Goal: Browse casually

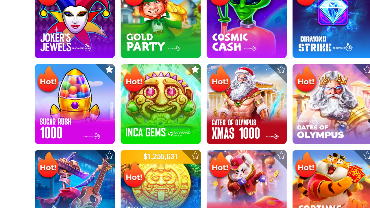
scroll to position [173, 0]
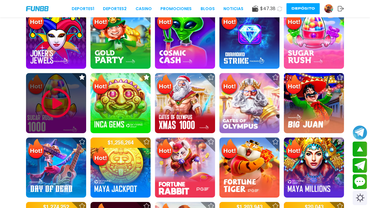
click at [50, 104] on img at bounding box center [56, 103] width 35 height 35
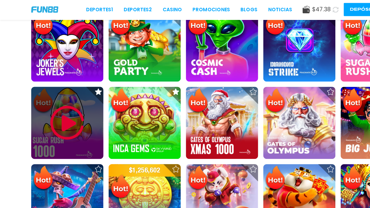
click at [56, 102] on img at bounding box center [56, 103] width 35 height 35
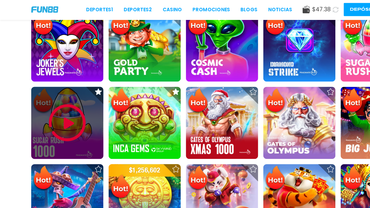
click at [56, 102] on img at bounding box center [56, 103] width 35 height 35
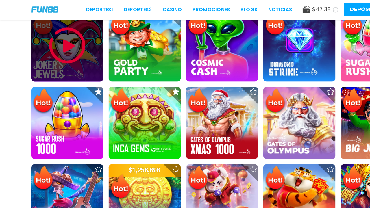
click at [63, 54] on img at bounding box center [56, 38] width 35 height 35
click at [58, 34] on img at bounding box center [56, 38] width 35 height 35
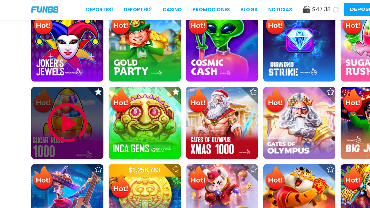
click at [61, 100] on img at bounding box center [56, 103] width 35 height 35
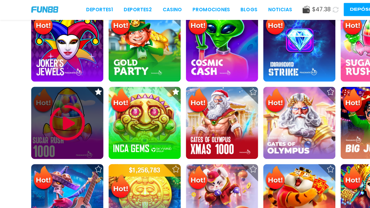
click at [61, 100] on img at bounding box center [56, 103] width 35 height 35
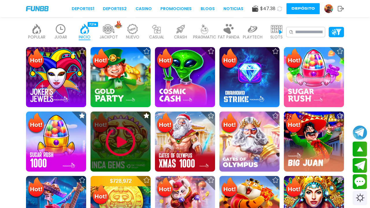
scroll to position [163, 0]
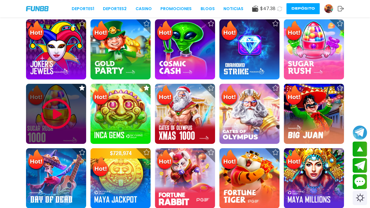
click at [66, 119] on img at bounding box center [56, 113] width 35 height 35
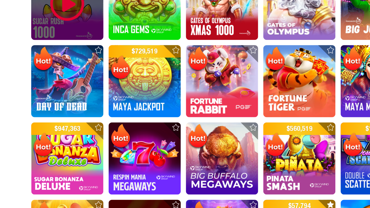
click at [56, 54] on img at bounding box center [56, 38] width 35 height 35
click at [58, 47] on img at bounding box center [56, 38] width 35 height 35
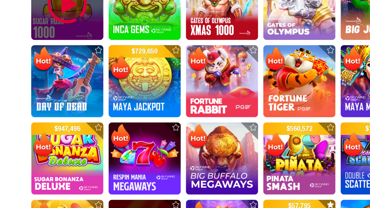
click at [58, 47] on img at bounding box center [56, 38] width 35 height 35
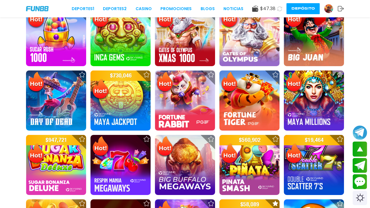
click at [66, 32] on div at bounding box center [56, 36] width 60 height 60
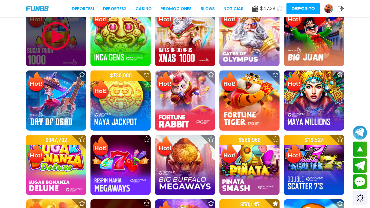
click at [66, 32] on img at bounding box center [56, 36] width 35 height 35
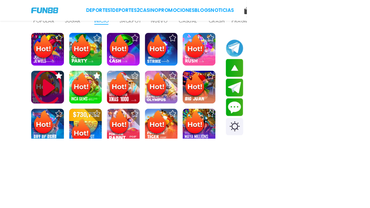
click at [77, 131] on img at bounding box center [71, 131] width 49 height 62
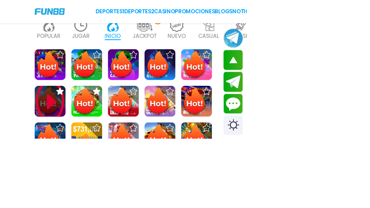
click at [77, 134] on div at bounding box center [90, 136] width 29 height 29
click at [65, 139] on img at bounding box center [75, 151] width 46 height 69
click at [69, 146] on img at bounding box center [75, 151] width 46 height 69
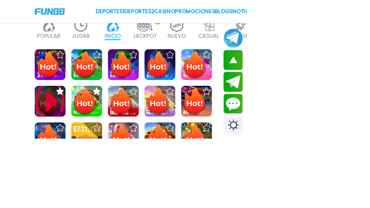
click at [69, 146] on img at bounding box center [75, 151] width 46 height 69
click at [66, 154] on img at bounding box center [75, 151] width 46 height 69
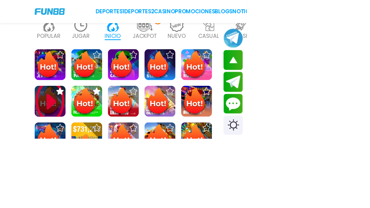
click at [66, 154] on img at bounding box center [75, 151] width 46 height 69
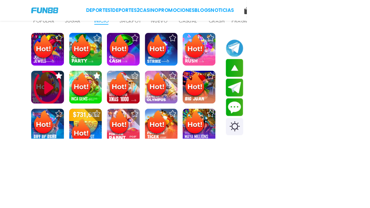
click at [68, 126] on img at bounding box center [71, 131] width 49 height 62
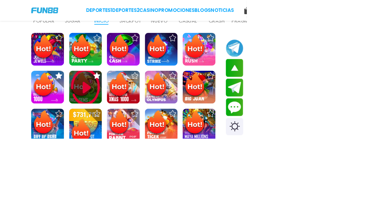
click at [121, 136] on img at bounding box center [128, 131] width 49 height 62
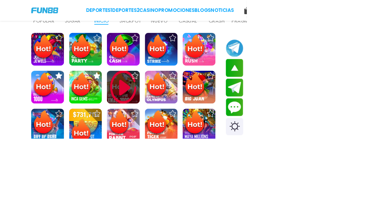
click at [186, 144] on img at bounding box center [184, 131] width 49 height 62
click at [187, 144] on img at bounding box center [184, 131] width 49 height 62
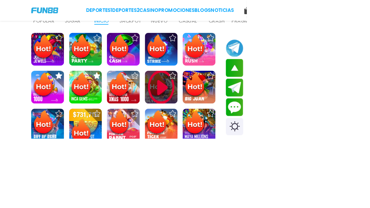
click at [235, 141] on img at bounding box center [241, 131] width 49 height 62
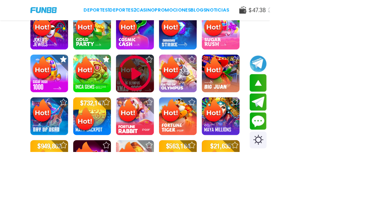
click at [190, 100] on div at bounding box center [185, 101] width 52 height 52
click at [189, 100] on img at bounding box center [185, 100] width 52 height 55
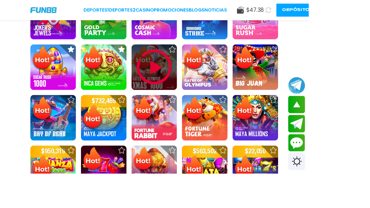
click at [164, 89] on img at bounding box center [185, 80] width 49 height 49
click at [176, 87] on img at bounding box center [185, 80] width 49 height 49
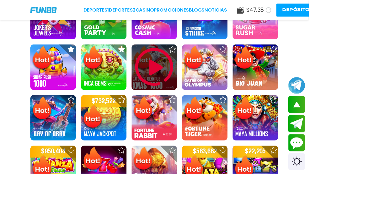
click at [176, 87] on img at bounding box center [185, 80] width 49 height 49
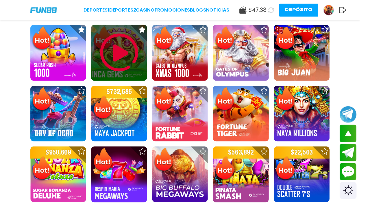
click at [135, 61] on img at bounding box center [123, 54] width 42 height 42
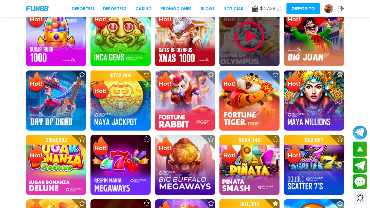
click at [260, 49] on div at bounding box center [249, 36] width 60 height 60
click at [260, 49] on img at bounding box center [249, 36] width 35 height 35
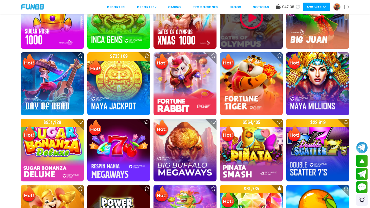
click at [260, 49] on div at bounding box center [251, 17] width 63 height 63
click at [257, 40] on div at bounding box center [251, 17] width 63 height 63
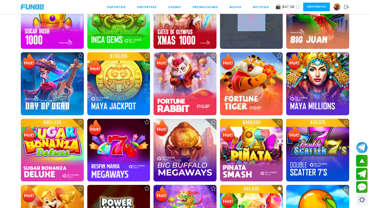
click at [257, 40] on div at bounding box center [251, 17] width 63 height 63
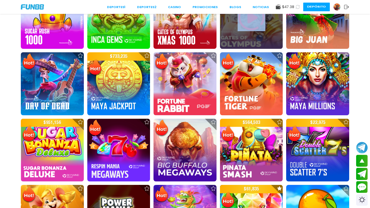
click at [257, 40] on div at bounding box center [251, 17] width 63 height 63
click at [255, 27] on img at bounding box center [251, 17] width 28 height 28
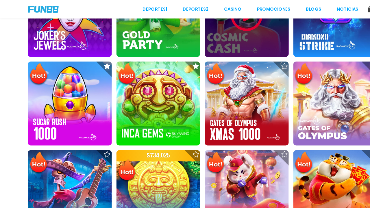
scroll to position [160, 0]
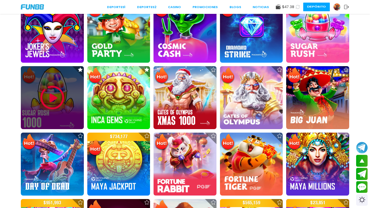
click at [37, 100] on div at bounding box center [52, 97] width 63 height 63
click at [46, 97] on img at bounding box center [52, 98] width 28 height 28
click at [54, 100] on img at bounding box center [52, 98] width 28 height 28
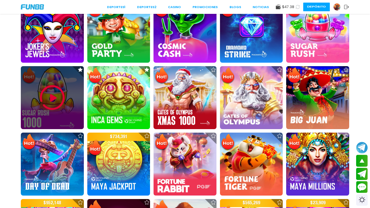
click at [54, 100] on img at bounding box center [52, 98] width 28 height 28
click at [44, 80] on div at bounding box center [52, 97] width 63 height 63
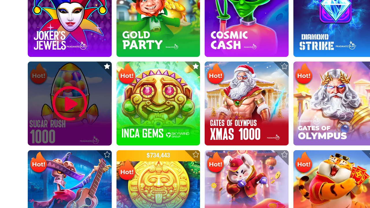
click at [44, 80] on div at bounding box center [52, 97] width 63 height 63
click at [41, 95] on img at bounding box center [52, 98] width 28 height 28
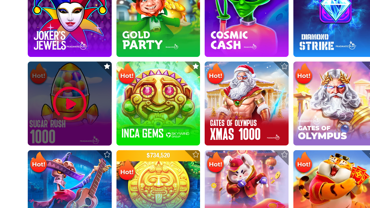
click at [41, 95] on img at bounding box center [52, 98] width 28 height 28
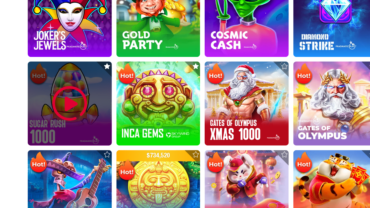
click at [41, 95] on img at bounding box center [52, 98] width 28 height 28
click at [54, 100] on img at bounding box center [52, 98] width 28 height 28
click at [41, 94] on img at bounding box center [52, 98] width 28 height 28
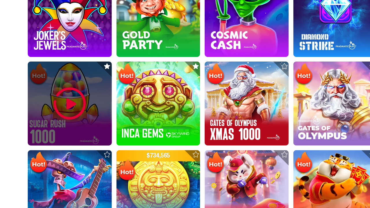
click at [41, 94] on img at bounding box center [52, 98] width 28 height 28
click at [54, 100] on img at bounding box center [52, 98] width 28 height 28
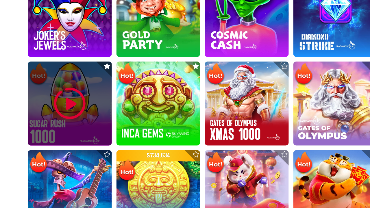
click at [54, 100] on img at bounding box center [52, 98] width 28 height 28
click at [55, 100] on img at bounding box center [52, 98] width 28 height 28
click at [41, 100] on img at bounding box center [52, 103] width 28 height 28
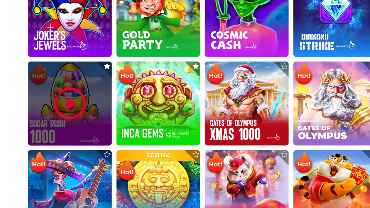
click at [42, 100] on img at bounding box center [52, 103] width 28 height 28
click at [44, 100] on img at bounding box center [52, 103] width 28 height 28
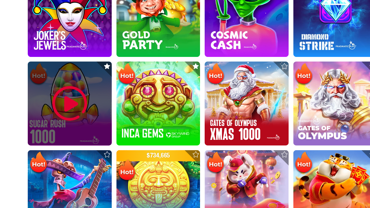
click at [44, 100] on img at bounding box center [52, 103] width 28 height 28
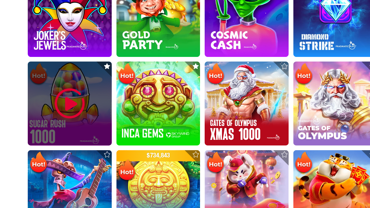
click at [44, 100] on img at bounding box center [52, 103] width 28 height 28
click at [59, 100] on img at bounding box center [52, 103] width 28 height 28
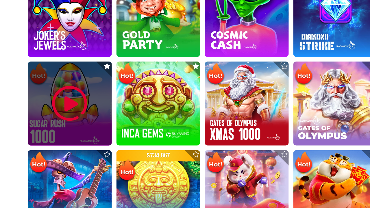
click at [59, 100] on img at bounding box center [52, 103] width 28 height 28
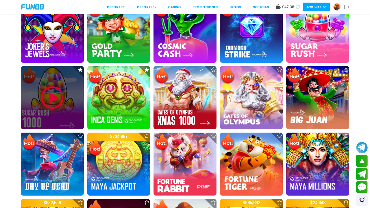
click at [59, 100] on img at bounding box center [52, 98] width 28 height 28
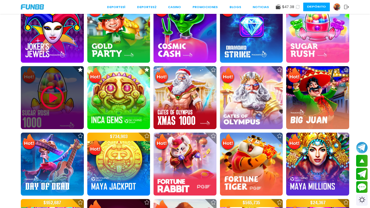
click at [59, 100] on img at bounding box center [52, 98] width 28 height 28
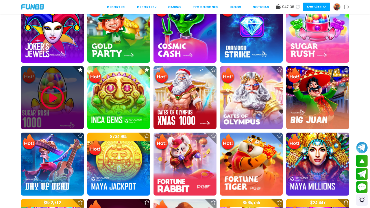
click at [59, 100] on img at bounding box center [52, 98] width 28 height 28
click at [61, 90] on img at bounding box center [52, 98] width 28 height 28
click at [51, 100] on img at bounding box center [52, 98] width 28 height 28
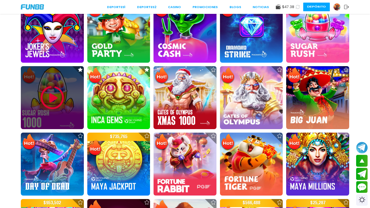
click at [68, 103] on div at bounding box center [52, 97] width 63 height 63
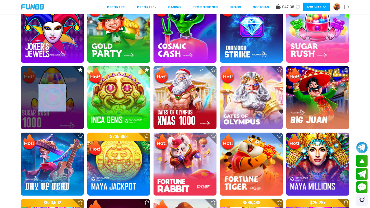
click at [68, 103] on div at bounding box center [52, 97] width 63 height 63
click at [59, 103] on img at bounding box center [52, 98] width 28 height 28
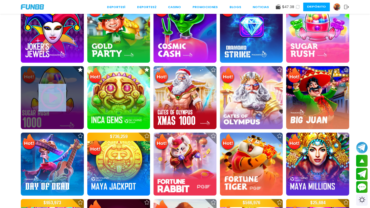
click at [59, 103] on img at bounding box center [52, 98] width 28 height 28
click at [67, 99] on div at bounding box center [52, 97] width 63 height 63
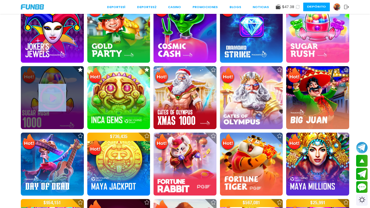
click at [67, 99] on div at bounding box center [52, 97] width 63 height 63
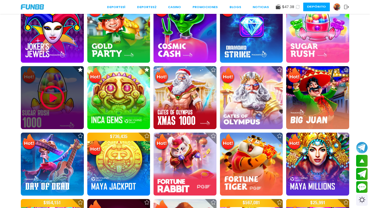
click at [67, 99] on div at bounding box center [52, 97] width 63 height 63
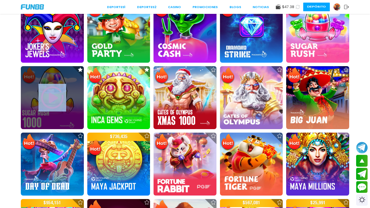
click at [67, 99] on div at bounding box center [52, 97] width 63 height 63
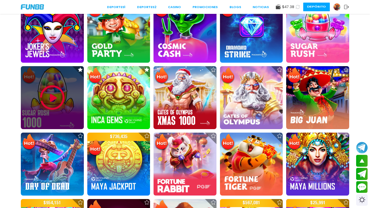
click at [67, 99] on div at bounding box center [52, 97] width 63 height 63
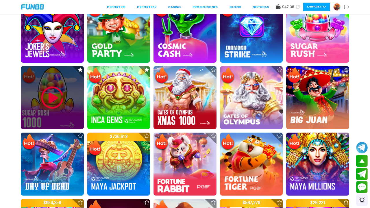
click at [67, 99] on div at bounding box center [52, 97] width 63 height 63
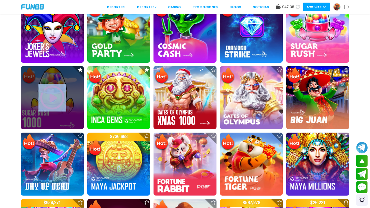
click at [67, 99] on div at bounding box center [52, 97] width 63 height 63
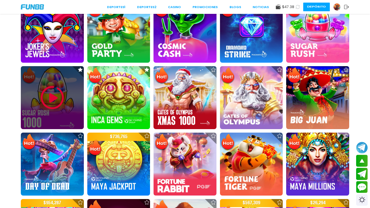
click at [52, 92] on img at bounding box center [52, 98] width 28 height 28
drag, startPoint x: 52, startPoint y: 92, endPoint x: 62, endPoint y: 123, distance: 32.4
click at [55, 103] on img at bounding box center [52, 98] width 28 height 28
click at [62, 123] on div at bounding box center [52, 97] width 63 height 63
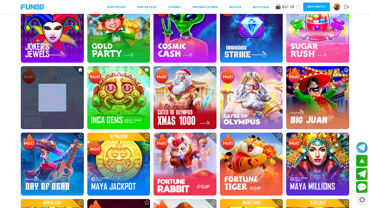
drag, startPoint x: 62, startPoint y: 123, endPoint x: 72, endPoint y: 77, distance: 47.2
click at [64, 122] on div at bounding box center [52, 97] width 63 height 63
click at [62, 109] on img at bounding box center [52, 98] width 28 height 28
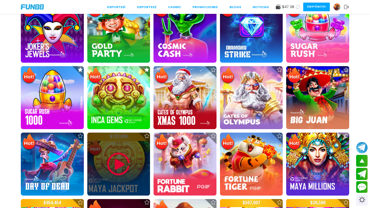
click at [143, 175] on div at bounding box center [118, 164] width 63 height 63
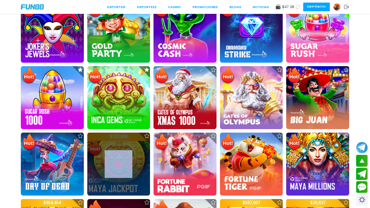
click at [143, 175] on div at bounding box center [118, 164] width 63 height 63
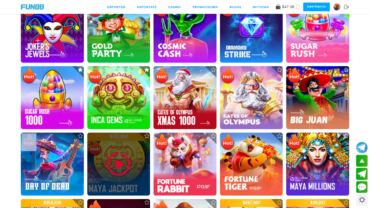
click at [143, 175] on div at bounding box center [118, 164] width 63 height 63
click at [131, 155] on img at bounding box center [119, 164] width 28 height 28
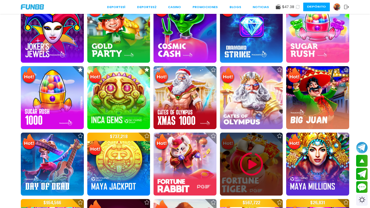
click at [221, 187] on div at bounding box center [251, 164] width 63 height 63
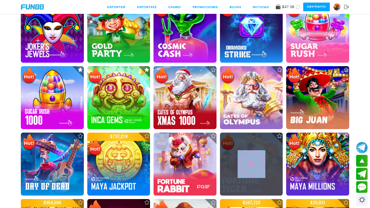
click at [221, 187] on div at bounding box center [251, 164] width 63 height 63
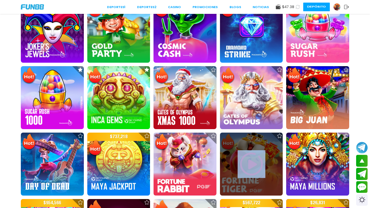
click at [223, 188] on div at bounding box center [251, 164] width 63 height 63
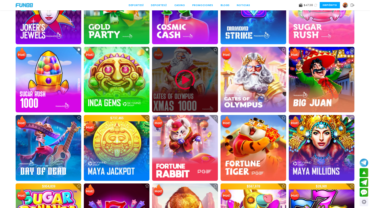
click at [191, 69] on div at bounding box center [185, 80] width 66 height 66
click at [191, 69] on img at bounding box center [184, 79] width 21 height 21
click at [180, 85] on img at bounding box center [184, 79] width 21 height 21
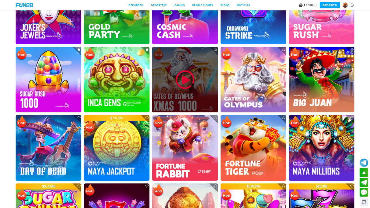
click at [180, 85] on img at bounding box center [184, 79] width 21 height 21
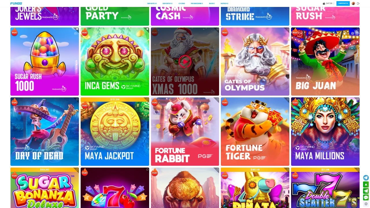
click at [192, 85] on div at bounding box center [185, 61] width 68 height 68
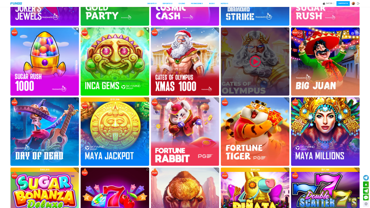
click at [254, 62] on img at bounding box center [255, 62] width 14 height 14
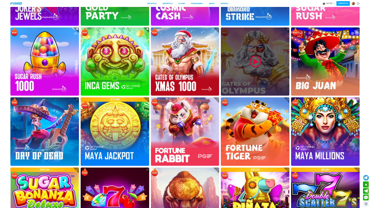
click at [254, 62] on img at bounding box center [255, 62] width 14 height 14
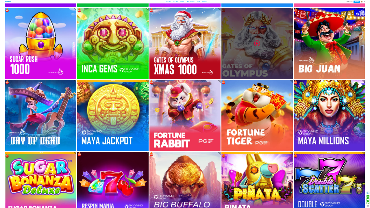
click at [251, 71] on div at bounding box center [256, 43] width 71 height 71
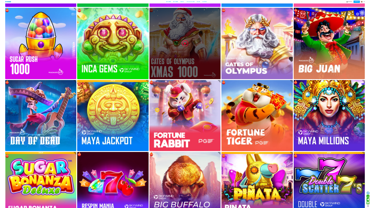
click at [204, 42] on div at bounding box center [184, 43] width 71 height 71
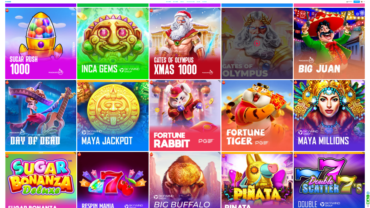
click at [249, 55] on div at bounding box center [256, 43] width 71 height 71
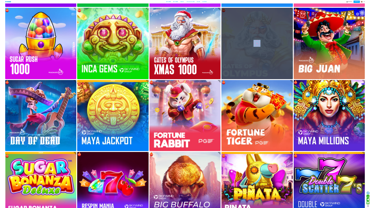
click at [249, 55] on div at bounding box center [256, 43] width 71 height 71
click at [258, 49] on div at bounding box center [256, 43] width 71 height 71
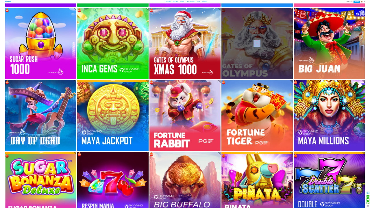
click at [258, 49] on div at bounding box center [256, 43] width 71 height 71
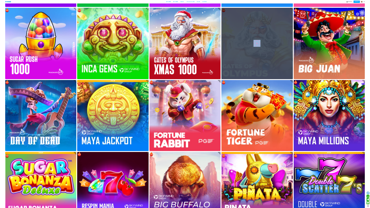
click at [258, 49] on div at bounding box center [256, 43] width 71 height 71
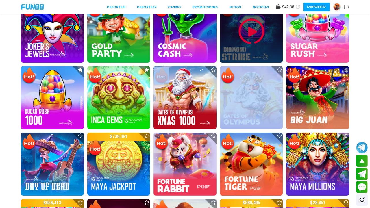
click at [253, 33] on img at bounding box center [251, 32] width 28 height 28
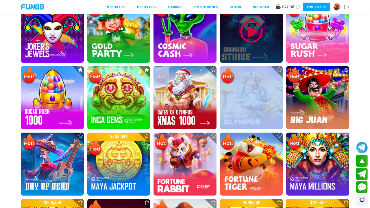
click at [253, 33] on img at bounding box center [251, 32] width 28 height 28
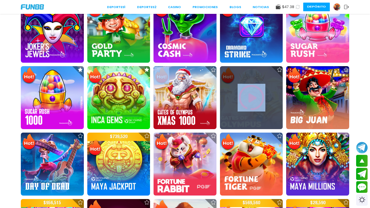
click at [258, 97] on img at bounding box center [251, 98] width 28 height 28
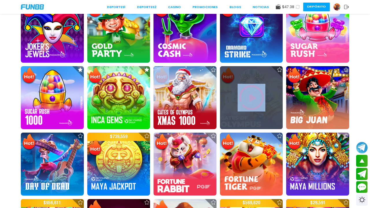
click at [258, 97] on img at bounding box center [251, 98] width 28 height 28
